Goal: Task Accomplishment & Management: Use online tool/utility

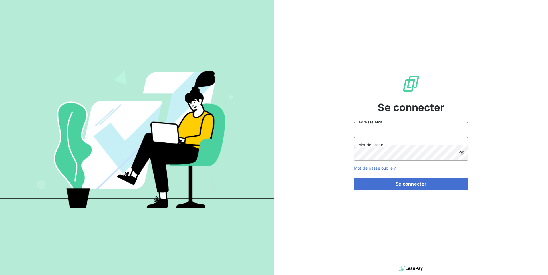
click at [390, 131] on input "Adresse email" at bounding box center [411, 130] width 114 height 16
paste input "gdsreunion"
type input "admin@gdsreunion"
click at [354, 178] on button "Se connecter" at bounding box center [411, 184] width 114 height 12
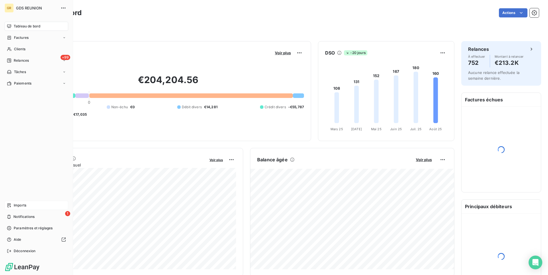
click at [12, 204] on div "Imports" at bounding box center [37, 205] width 64 height 9
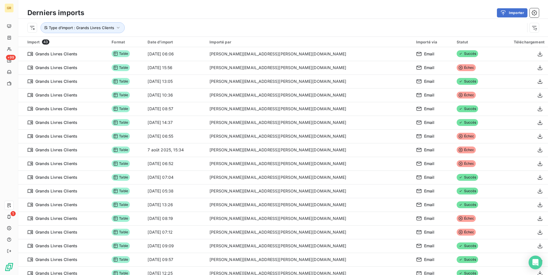
click at [330, 15] on div "Importer" at bounding box center [315, 12] width 448 height 9
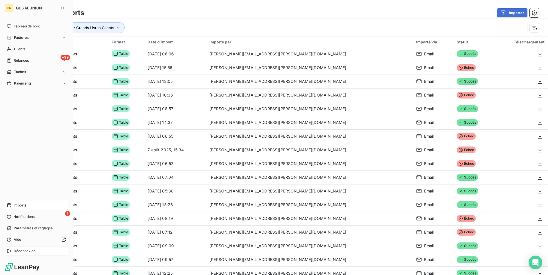
click at [9, 247] on div "Déconnexion" at bounding box center [37, 251] width 64 height 9
